Goal: Information Seeking & Learning: Learn about a topic

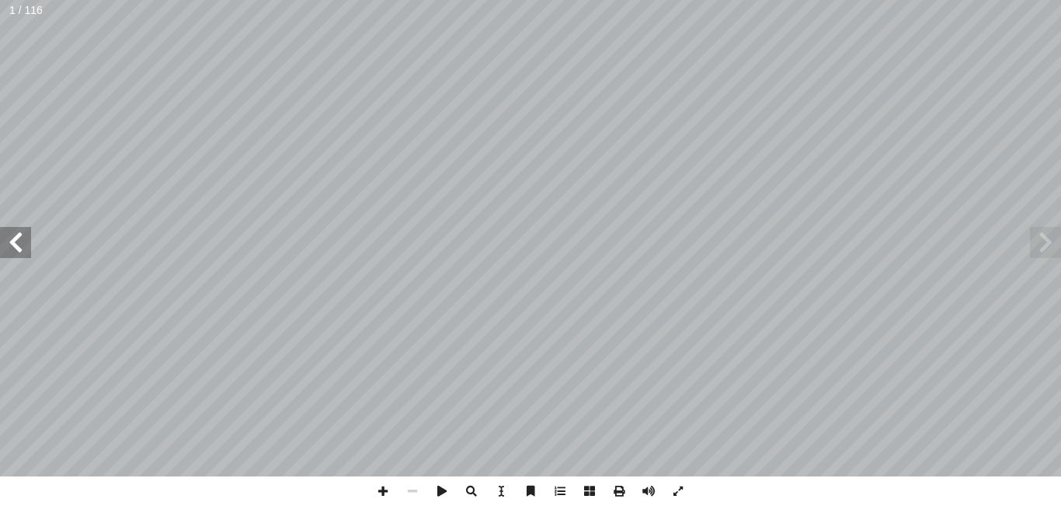
click at [23, 235] on span at bounding box center [15, 242] width 31 height 31
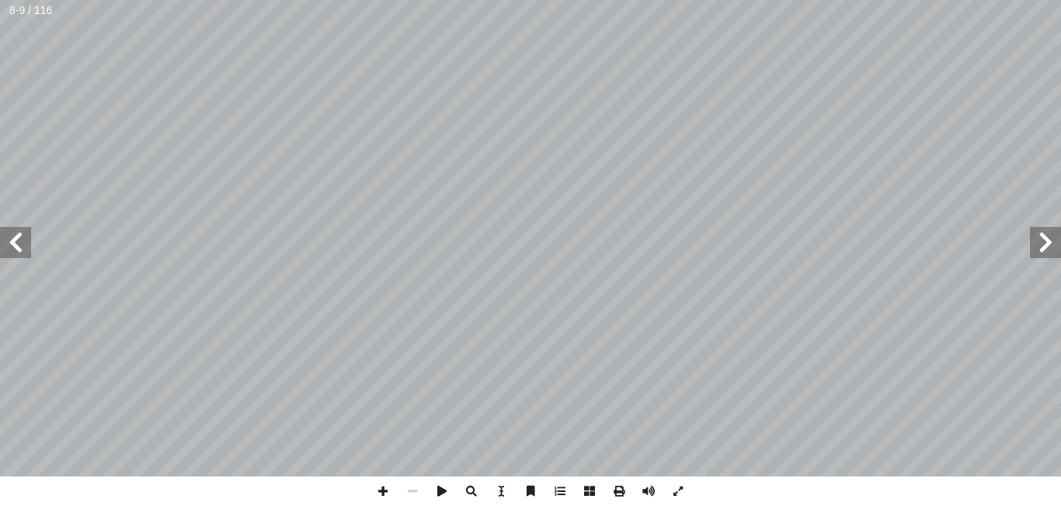
click at [23, 235] on span at bounding box center [15, 242] width 31 height 31
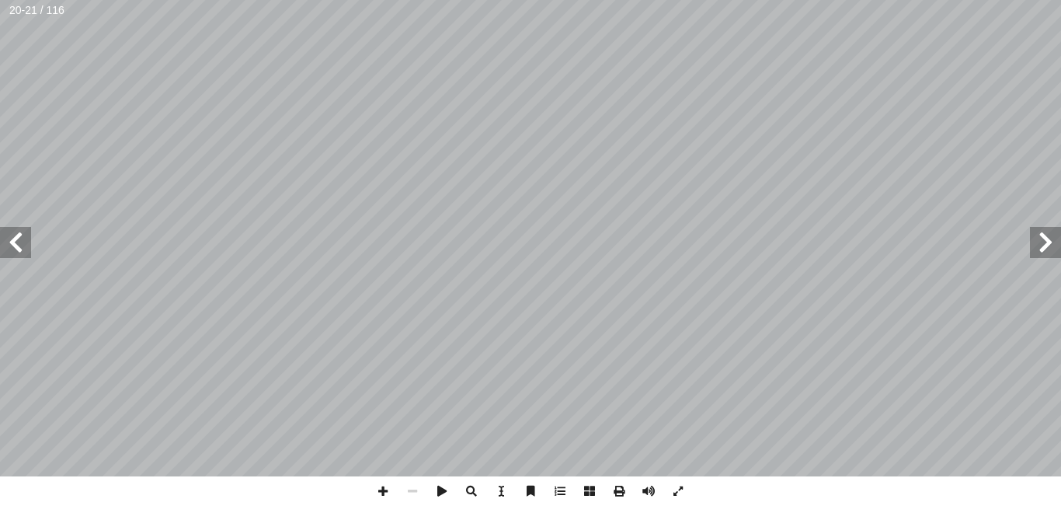
click at [23, 235] on span at bounding box center [15, 242] width 31 height 31
click at [378, 485] on span at bounding box center [383, 491] width 30 height 30
click at [20, 235] on span at bounding box center [15, 242] width 31 height 31
